Goal: Task Accomplishment & Management: Use online tool/utility

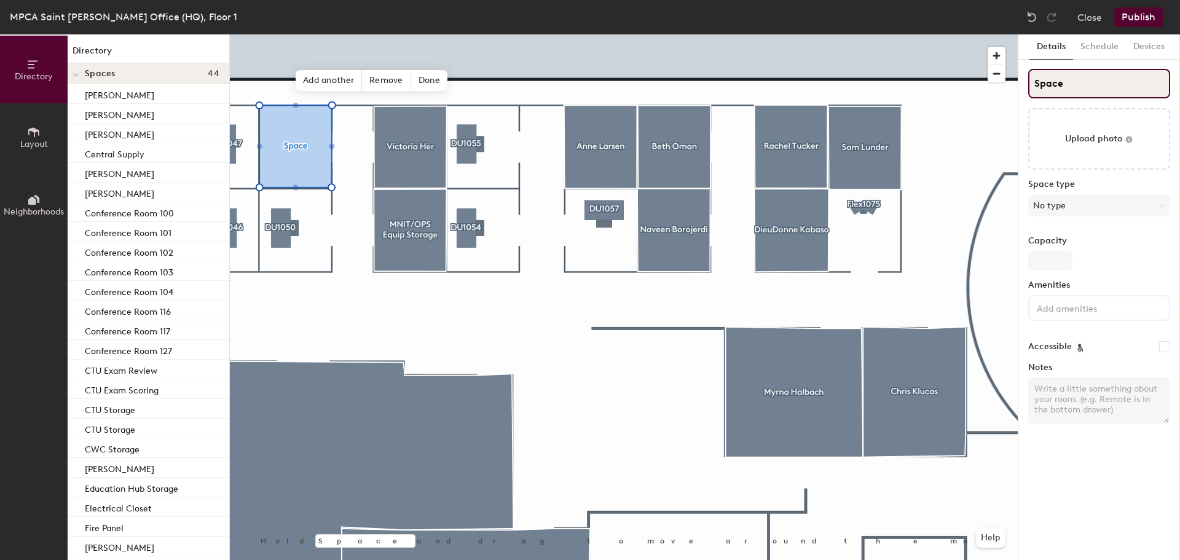
click at [1071, 82] on input "Space" at bounding box center [1099, 84] width 142 height 30
click at [1005, 84] on div "Directory Layout Neighborhoods Directory Spaces 44 [PERSON_NAME] [PERSON_NAME][…" at bounding box center [590, 297] width 1180 height 526
type input "[PERSON_NAME]"
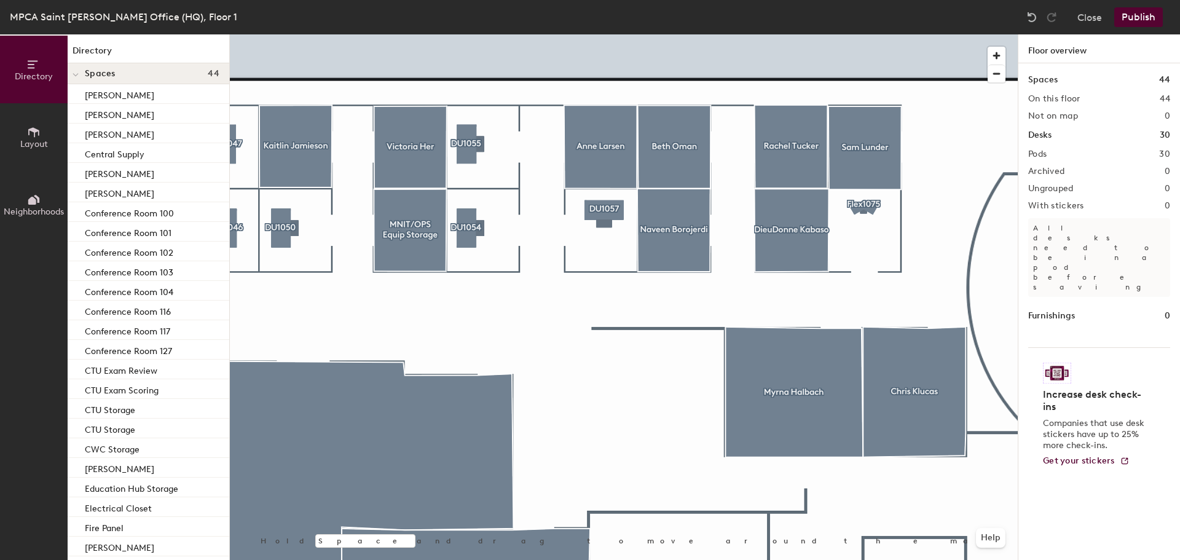
click at [1130, 17] on button "Publish" at bounding box center [1138, 17] width 49 height 20
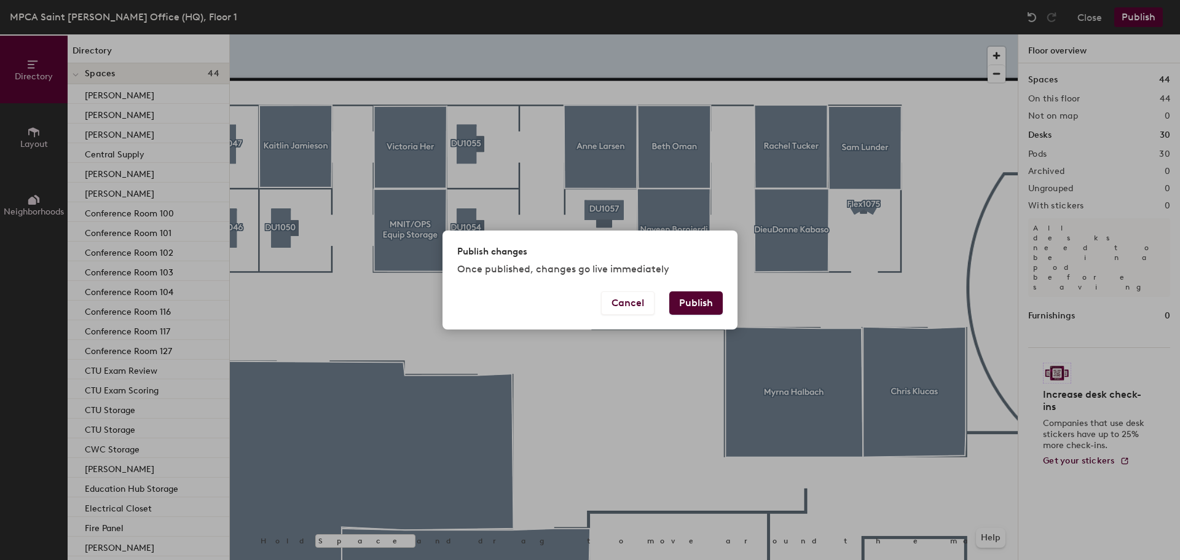
click at [685, 302] on button "Publish" at bounding box center [695, 302] width 53 height 23
